Goal: Transaction & Acquisition: Purchase product/service

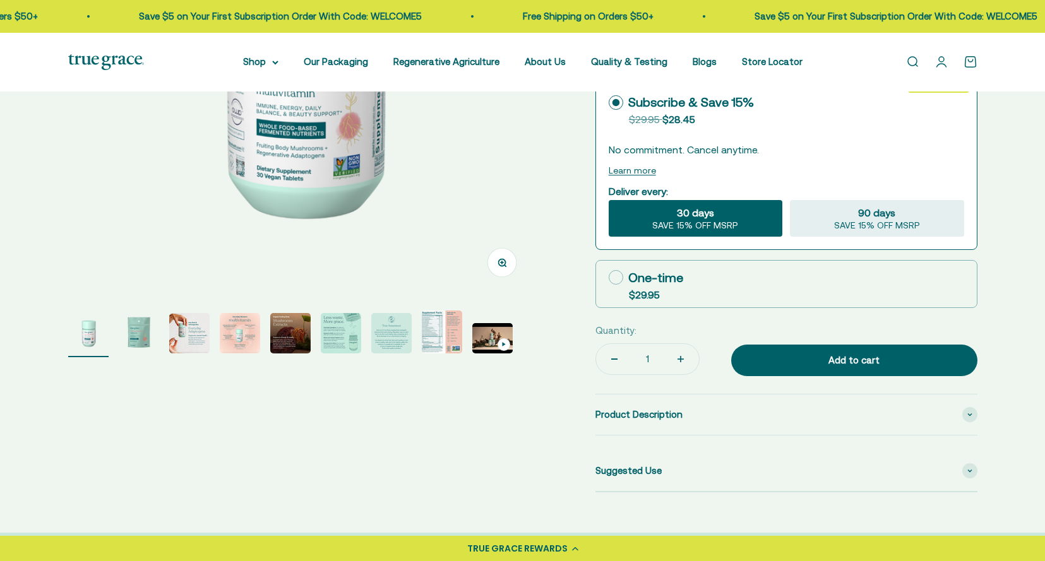
select select "3"
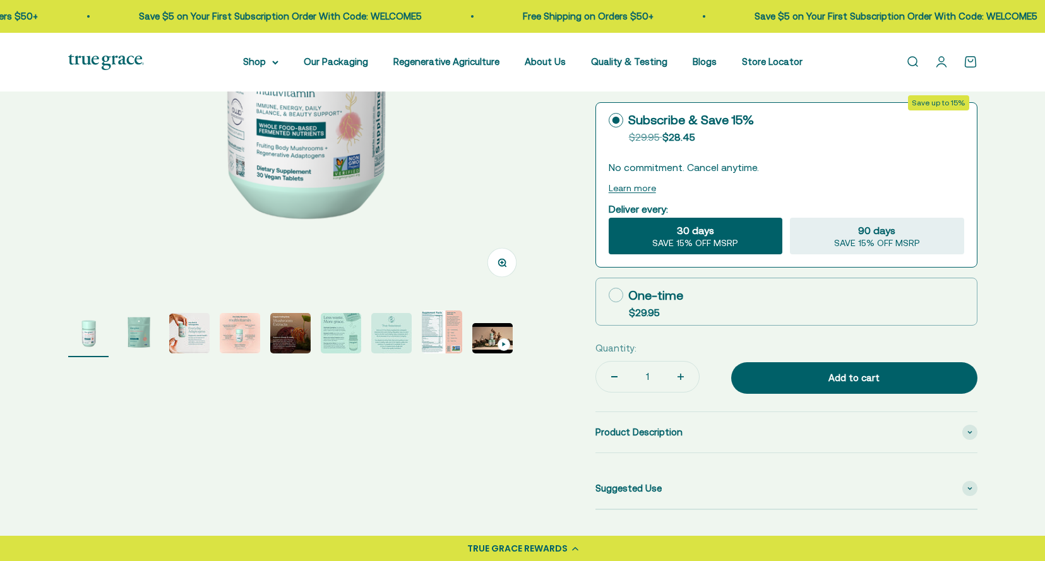
click at [127, 329] on img "Go to item 2" at bounding box center [139, 333] width 40 height 40
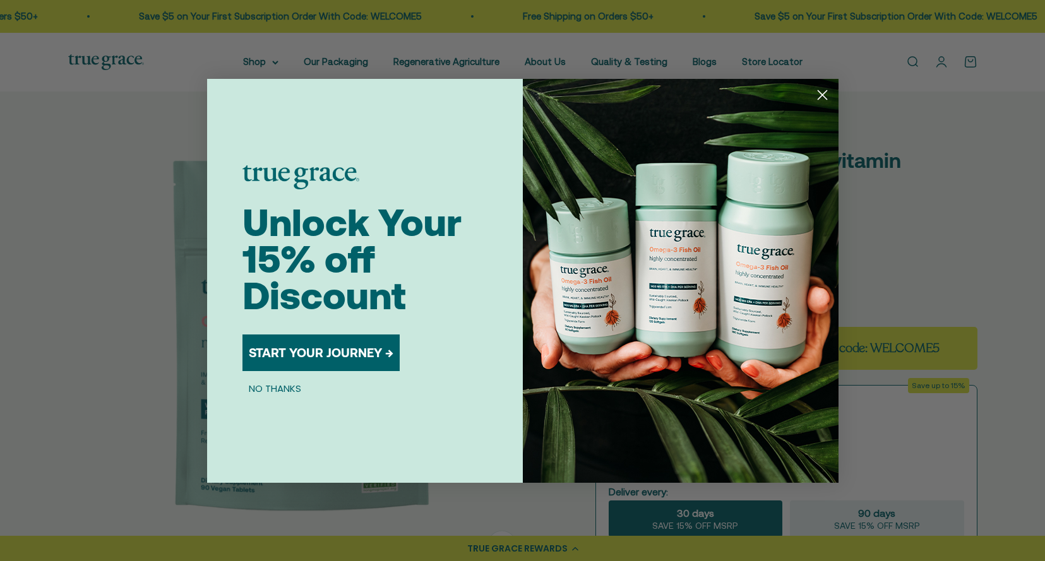
scroll to position [21, 0]
click at [819, 97] on icon "Close dialog" at bounding box center [821, 94] width 9 height 9
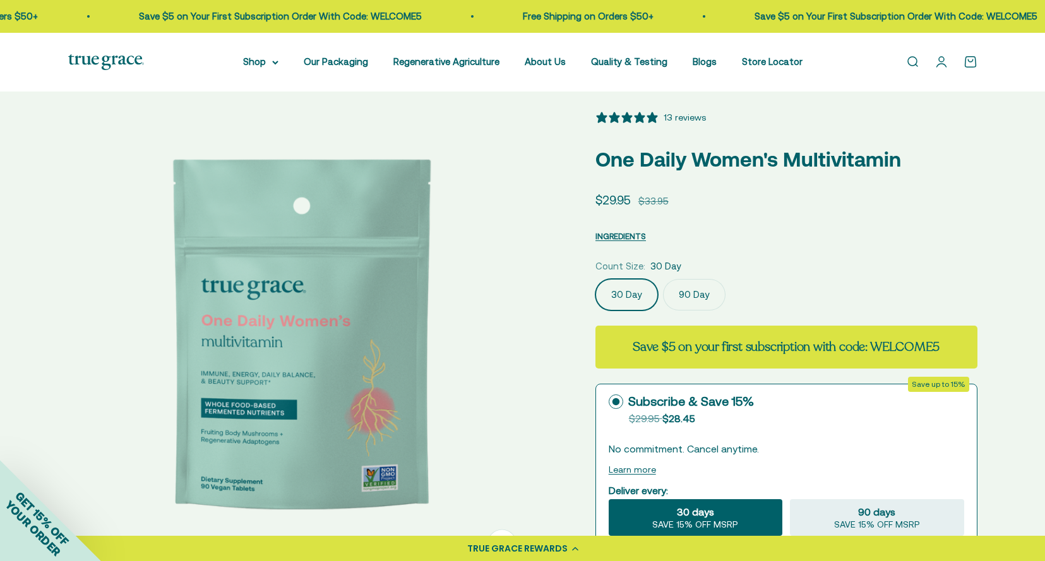
click at [699, 302] on label "90 Day" at bounding box center [694, 295] width 62 height 32
click at [595, 279] on input "90 Day" at bounding box center [595, 278] width 1 height 1
click at [646, 292] on label "30 Day" at bounding box center [626, 295] width 62 height 32
click at [595, 279] on input "30 Day" at bounding box center [595, 278] width 1 height 1
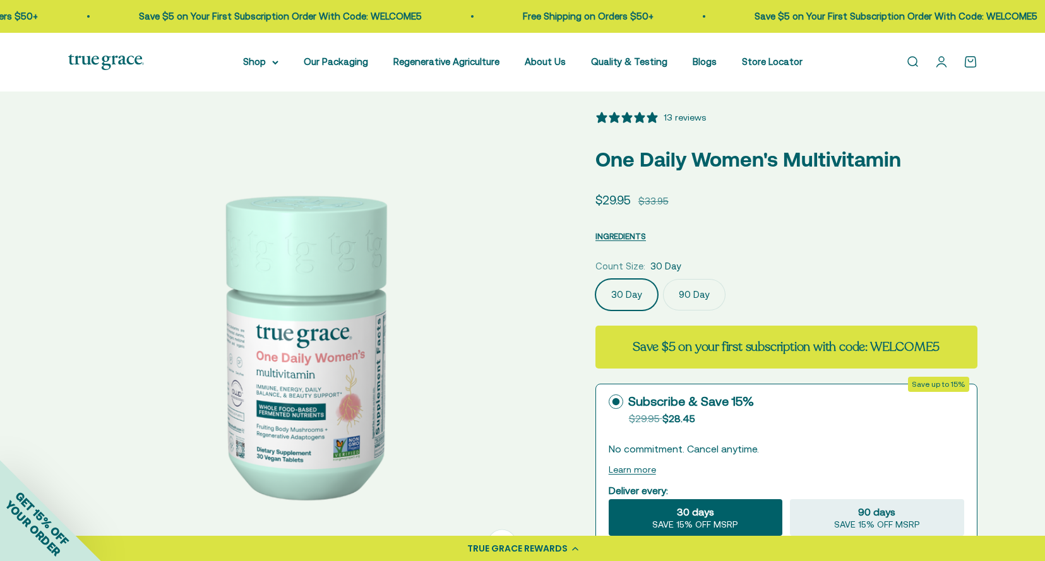
click at [701, 299] on label "90 Day" at bounding box center [694, 295] width 62 height 32
click at [595, 279] on input "90 Day" at bounding box center [595, 278] width 1 height 1
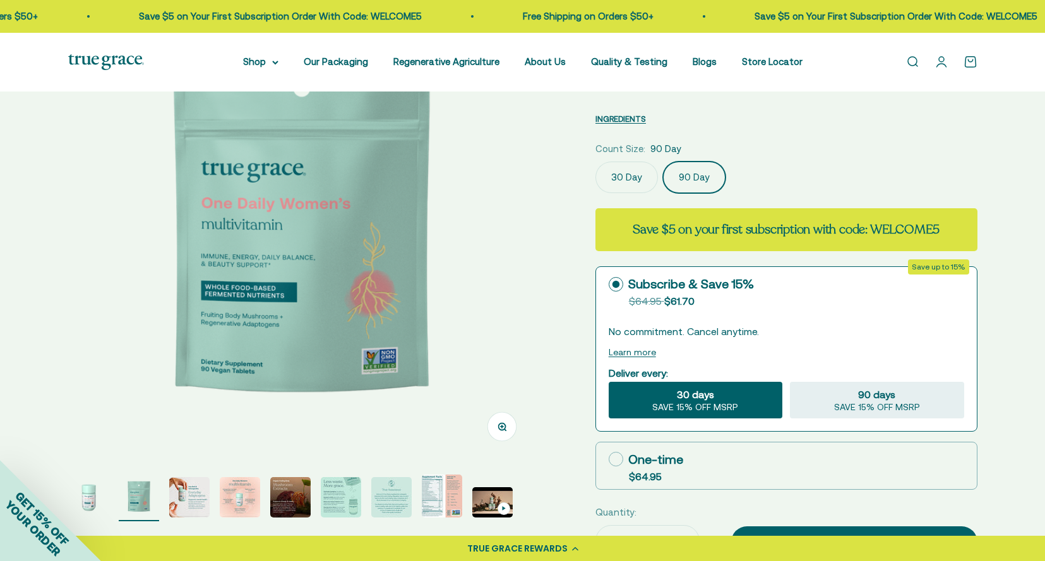
scroll to position [156, 0]
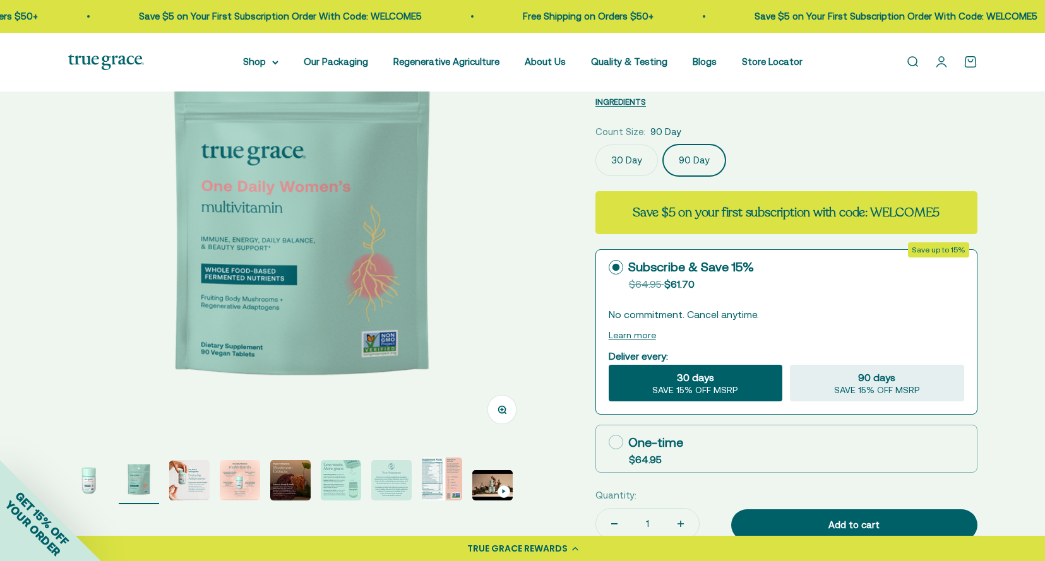
click at [679, 449] on div "One-time" at bounding box center [645, 442] width 74 height 19
click at [608, 442] on input "One-time $64.95" at bounding box center [608, 442] width 1 height 1
radio input "true"
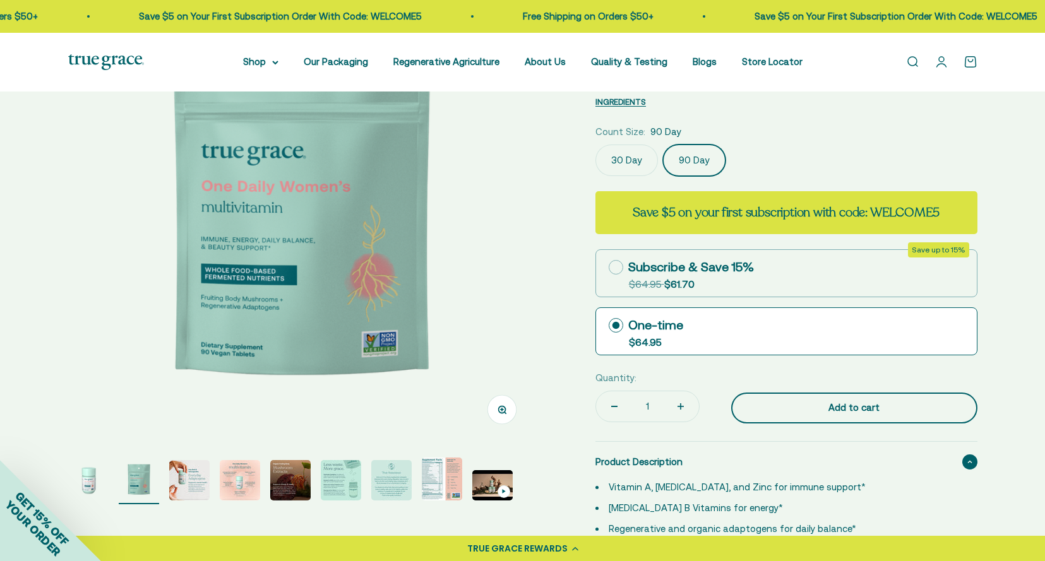
click at [860, 394] on button "Add to cart" at bounding box center [854, 409] width 246 height 32
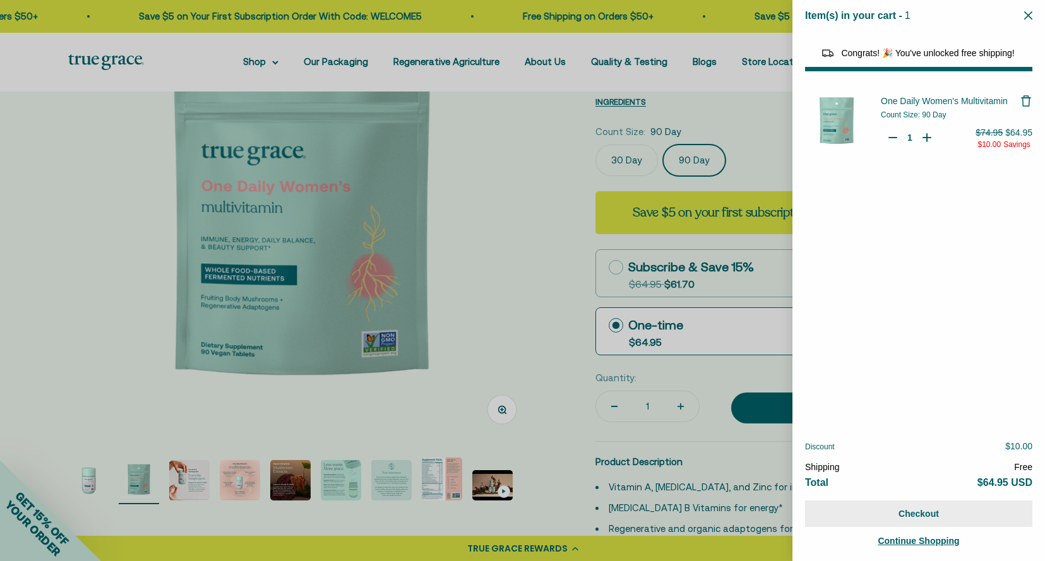
click at [942, 517] on button "Checkout" at bounding box center [918, 514] width 227 height 27
select select "40058329235648"
select select "44878154563798"
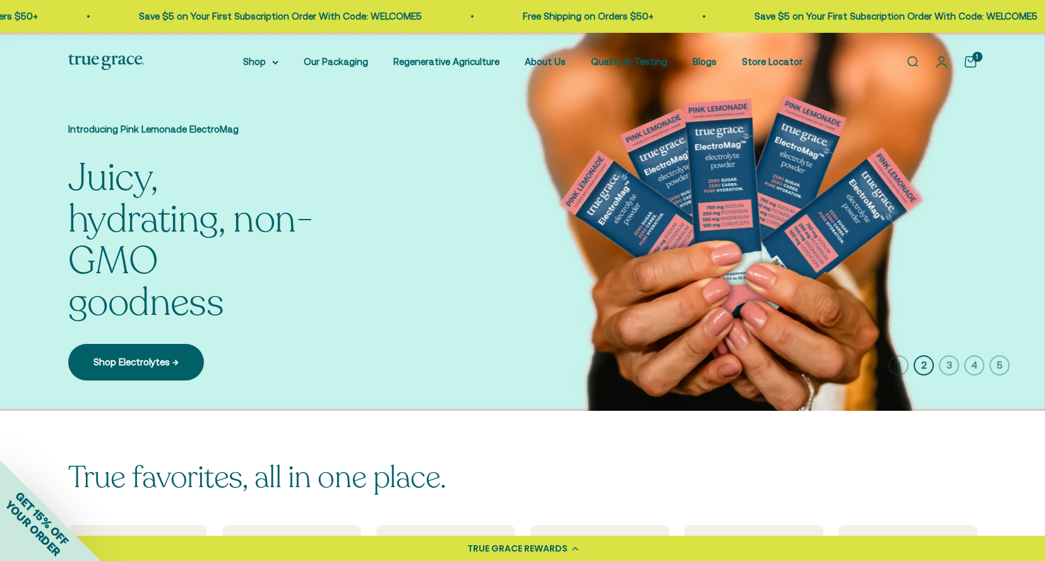
drag, startPoint x: 1020, startPoint y: 22, endPoint x: 966, endPoint y: 282, distance: 265.1
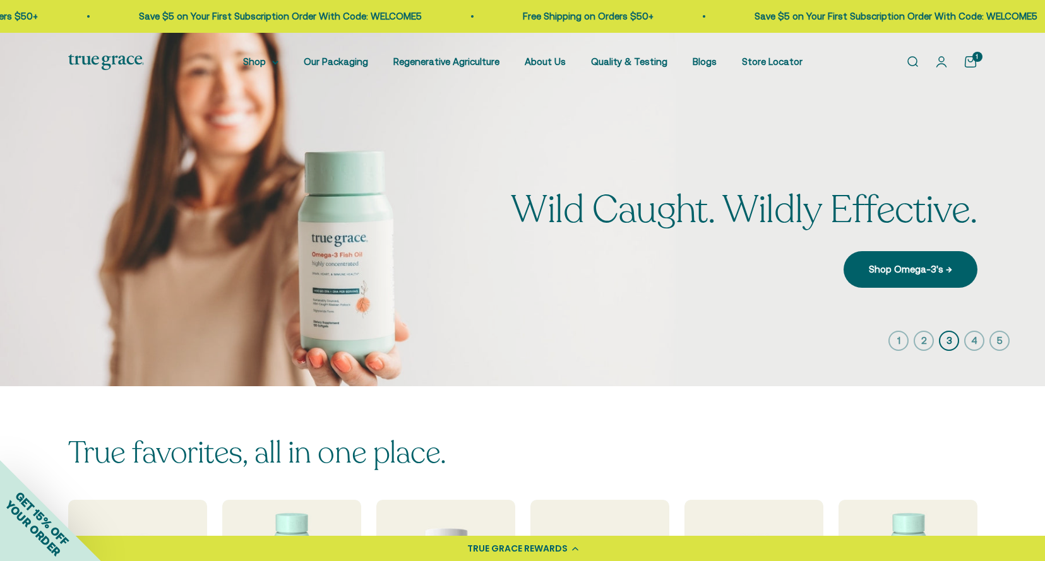
click at [714, 393] on div "True favorites, all in one place. Multivitamins Omega-3's Probiotics Electrolyt…" at bounding box center [522, 538] width 1045 height 304
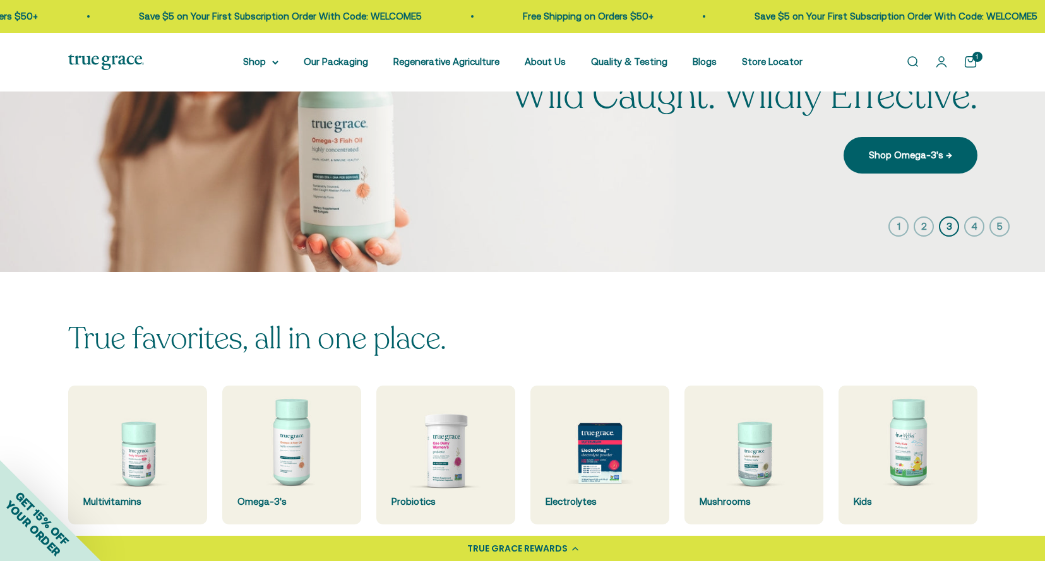
scroll to position [427, 0]
